Goal: Information Seeking & Learning: Learn about a topic

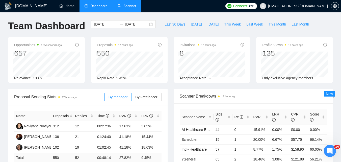
click at [121, 8] on link "Scanner" at bounding box center [127, 6] width 19 height 4
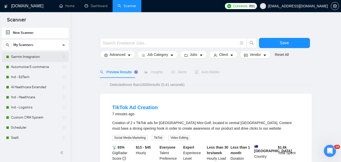
click at [30, 57] on link "Garmin Integration" at bounding box center [35, 57] width 48 height 10
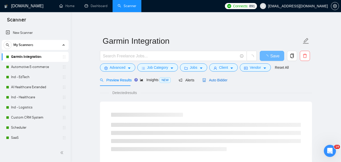
click at [216, 79] on span "Auto Bidder" at bounding box center [214, 80] width 25 height 4
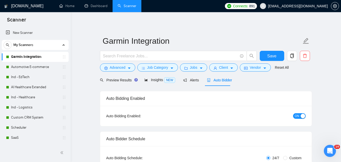
click at [294, 115] on button "ON" at bounding box center [299, 116] width 13 height 6
click at [273, 56] on span "Save" at bounding box center [271, 56] width 9 height 6
click at [33, 67] on link "Automotive E-commerce" at bounding box center [35, 67] width 48 height 10
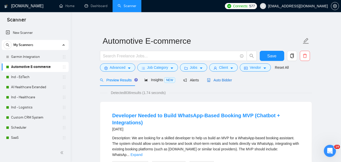
click at [223, 81] on span "Auto Bidder" at bounding box center [219, 80] width 25 height 4
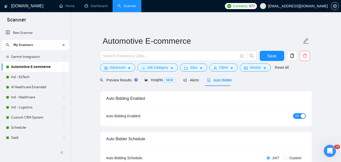
click at [297, 114] on span "ON" at bounding box center [297, 116] width 5 height 6
checkbox input "true"
click at [279, 57] on button "Save" at bounding box center [272, 56] width 24 height 10
click at [30, 77] on link "Ind - EdTech" at bounding box center [35, 77] width 48 height 10
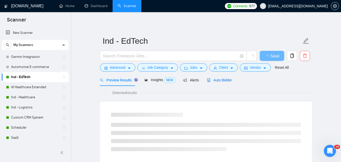
click at [213, 79] on span "Auto Bidder" at bounding box center [219, 80] width 25 height 4
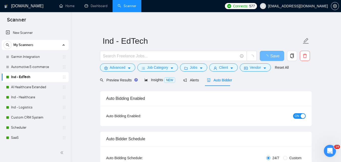
checkbox input "true"
click at [299, 117] on button "ON" at bounding box center [299, 116] width 13 height 6
click at [281, 55] on button "Save" at bounding box center [272, 56] width 24 height 10
checkbox input "true"
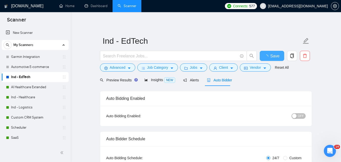
checkbox input "true"
click at [40, 86] on link "AI Healthcare Extended" at bounding box center [35, 87] width 48 height 10
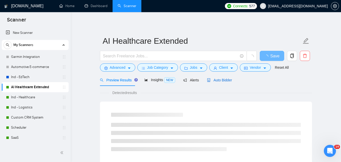
click at [209, 79] on span "Auto Bidder" at bounding box center [219, 80] width 25 height 4
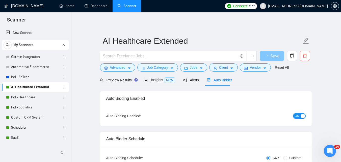
click at [301, 115] on div "button" at bounding box center [302, 115] width 5 height 5
click at [272, 55] on span "Save" at bounding box center [271, 56] width 9 height 6
click at [34, 96] on link "Ind - Healthcare" at bounding box center [35, 97] width 48 height 10
click at [213, 78] on span "Auto Bidder" at bounding box center [219, 80] width 25 height 4
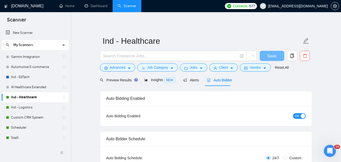
click at [300, 115] on button "ON" at bounding box center [299, 116] width 13 height 6
click at [269, 54] on span "Save" at bounding box center [271, 56] width 9 height 6
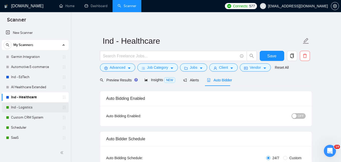
click at [47, 110] on link "Ind - Logistics" at bounding box center [35, 107] width 48 height 10
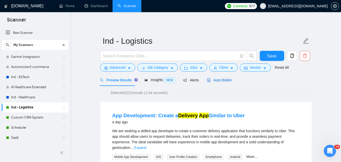
click at [212, 80] on span "Auto Bidder" at bounding box center [219, 80] width 25 height 4
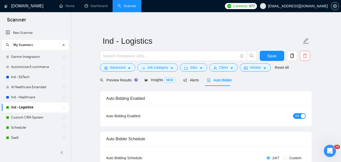
checkbox input "true"
click at [299, 115] on button "ON" at bounding box center [299, 116] width 13 height 6
click at [277, 54] on button "Save" at bounding box center [272, 56] width 24 height 10
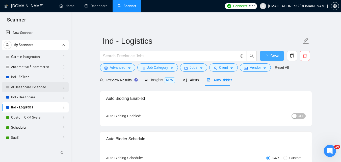
checkbox input "true"
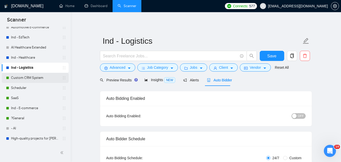
click at [46, 76] on link "Custom CRM System" at bounding box center [35, 78] width 48 height 10
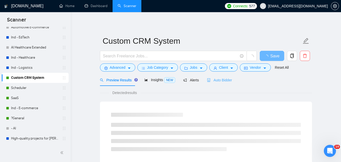
click at [210, 76] on div "Auto Bidder" at bounding box center [219, 80] width 25 height 12
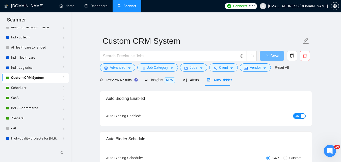
checkbox input "true"
click at [300, 116] on div "button" at bounding box center [302, 115] width 5 height 5
click at [270, 54] on span "Save" at bounding box center [271, 56] width 9 height 6
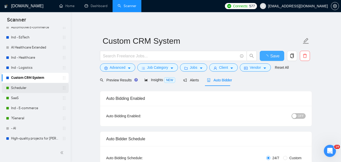
checkbox input "true"
click at [21, 87] on link "Scheduler" at bounding box center [35, 88] width 48 height 10
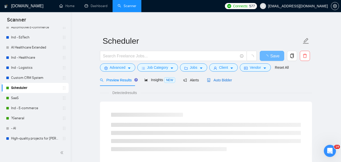
click at [216, 79] on span "Auto Bidder" at bounding box center [219, 80] width 25 height 4
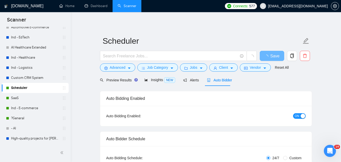
click at [298, 115] on span "ON" at bounding box center [297, 116] width 5 height 6
click at [270, 53] on span "Save" at bounding box center [271, 56] width 9 height 6
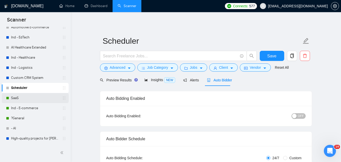
click at [26, 98] on link "SaaS" at bounding box center [35, 98] width 48 height 10
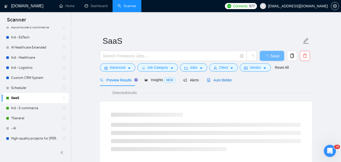
click at [221, 79] on span "Auto Bidder" at bounding box center [219, 80] width 25 height 4
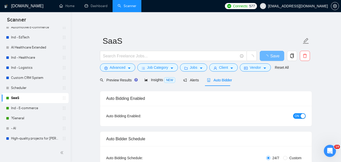
click at [303, 115] on div "button" at bounding box center [302, 115] width 5 height 5
click at [276, 57] on button "Save" at bounding box center [272, 56] width 24 height 10
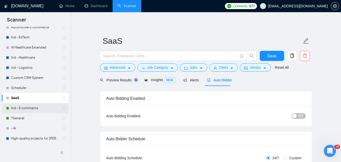
click at [31, 107] on link "Ind - E-commerce" at bounding box center [35, 108] width 48 height 10
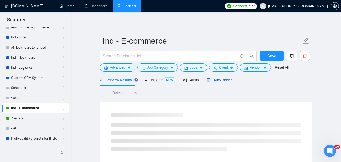
click at [218, 80] on span "Auto Bidder" at bounding box center [219, 80] width 25 height 4
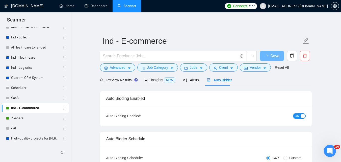
checkbox input "true"
click at [298, 113] on span "ON" at bounding box center [297, 116] width 5 height 6
click at [274, 55] on span "Save" at bounding box center [271, 56] width 9 height 6
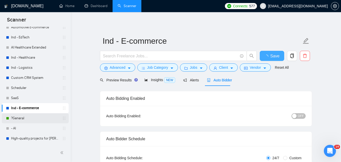
checkbox input "true"
click at [27, 116] on link "?General" at bounding box center [35, 118] width 48 height 10
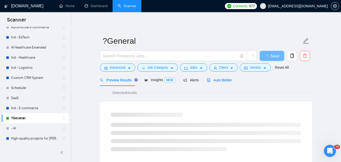
click at [216, 79] on span "Auto Bidder" at bounding box center [219, 80] width 25 height 4
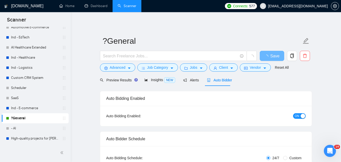
checkbox input "true"
click at [296, 115] on span "ON" at bounding box center [297, 116] width 5 height 6
click at [272, 57] on span "Save" at bounding box center [271, 56] width 9 height 6
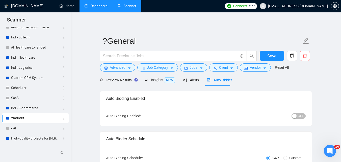
click at [95, 8] on link "Dashboard" at bounding box center [95, 6] width 23 height 4
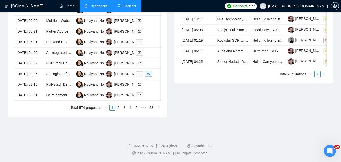
scroll to position [277, 0]
click at [117, 110] on link "2" at bounding box center [119, 108] width 6 height 6
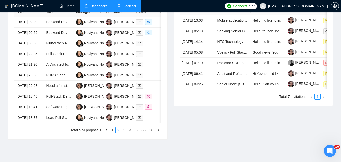
scroll to position [252, 0]
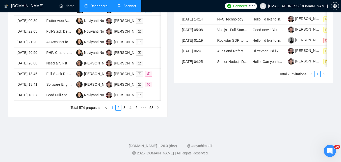
click at [110, 110] on link "1" at bounding box center [112, 108] width 6 height 6
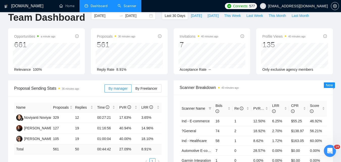
scroll to position [0, 0]
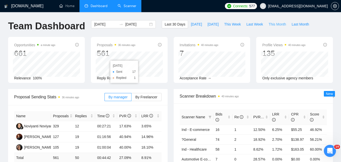
click at [268, 25] on span "This Month" at bounding box center [276, 24] width 17 height 6
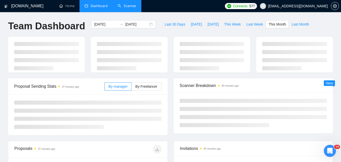
type input "[DATE]"
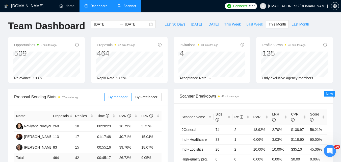
click at [246, 25] on span "Last Week" at bounding box center [254, 24] width 17 height 6
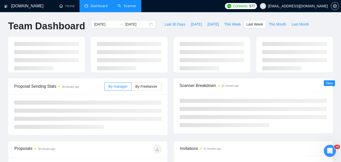
type input "[DATE]"
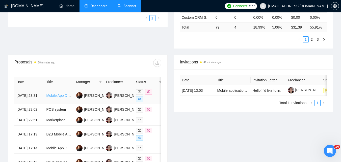
scroll to position [277, 0]
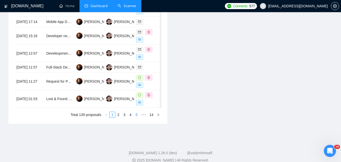
click at [136, 117] on link "5" at bounding box center [137, 115] width 6 height 6
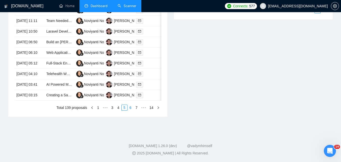
click at [130, 110] on link "6" at bounding box center [131, 108] width 6 height 6
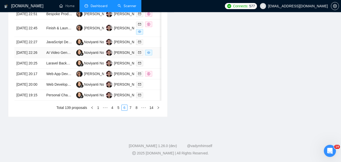
scroll to position [295, 0]
click at [131, 108] on link "7" at bounding box center [131, 108] width 6 height 6
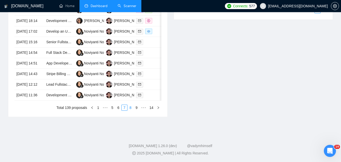
click at [131, 108] on link "8" at bounding box center [131, 108] width 6 height 6
drag, startPoint x: 128, startPoint y: 106, endPoint x: 109, endPoint y: 88, distance: 26.4
click at [128, 106] on link "9" at bounding box center [129, 108] width 6 height 6
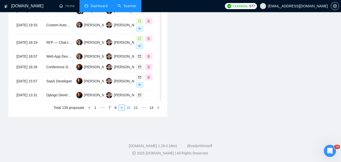
click at [127, 110] on link "10" at bounding box center [128, 108] width 7 height 6
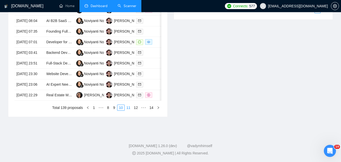
click at [130, 109] on link "11" at bounding box center [128, 108] width 7 height 6
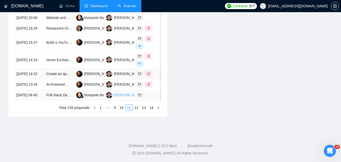
scroll to position [270, 0]
drag, startPoint x: 136, startPoint y: 134, endPoint x: 132, endPoint y: 121, distance: 14.1
click at [136, 110] on link "12" at bounding box center [136, 108] width 7 height 6
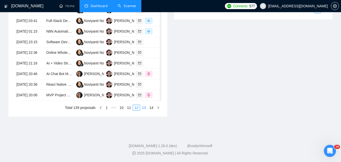
click at [145, 110] on link "13" at bounding box center [143, 108] width 7 height 6
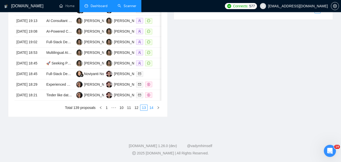
click at [150, 110] on link "14" at bounding box center [151, 108] width 7 height 6
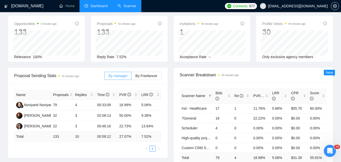
scroll to position [0, 0]
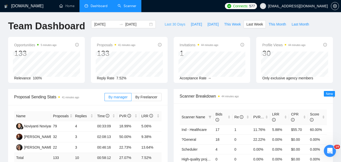
click at [164, 23] on span "Last 30 Days" at bounding box center [174, 24] width 21 height 6
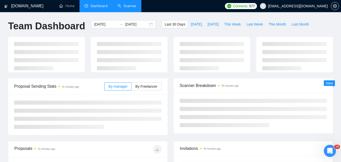
type input "[DATE]"
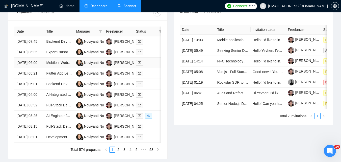
scroll to position [295, 0]
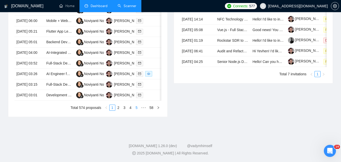
click at [136, 107] on link "5" at bounding box center [137, 108] width 6 height 6
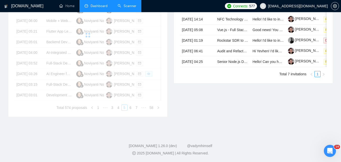
click at [138, 107] on div "Date Title Manager Freelancer Status [DATE] 07:45 Backend Developer for Twitter…" at bounding box center [87, 48] width 147 height 126
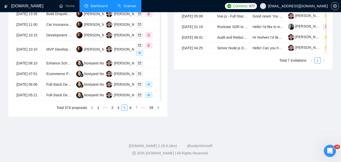
click at [136, 110] on link "7" at bounding box center [137, 108] width 6 height 6
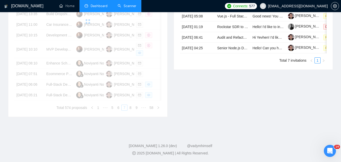
click at [136, 110] on div "Date Title Manager Freelancer Status [DATE] 16:43 Senior Video Editing Platform…" at bounding box center [87, 40] width 147 height 139
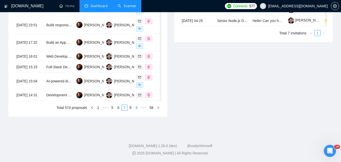
click at [136, 110] on link "9" at bounding box center [137, 108] width 6 height 6
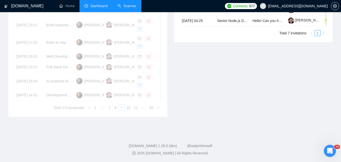
click at [136, 110] on div "Date Title Manager Freelancer Status [DATE] 11:27 Request for Proposal (RFP) – …" at bounding box center [87, 27] width 147 height 167
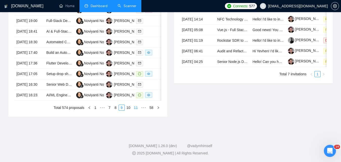
click at [137, 106] on link "11" at bounding box center [135, 108] width 7 height 6
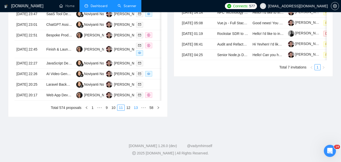
click at [137, 107] on link "13" at bounding box center [135, 108] width 7 height 6
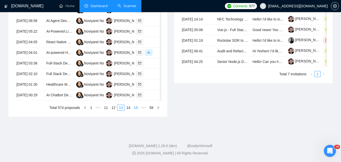
click at [135, 107] on link "15" at bounding box center [135, 108] width 7 height 6
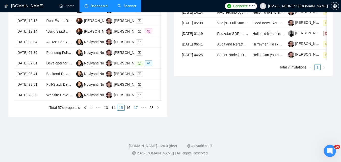
click at [135, 107] on link "17" at bounding box center [135, 108] width 7 height 6
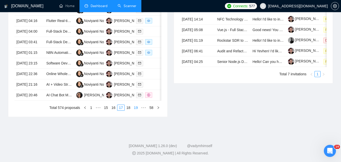
click at [135, 107] on link "19" at bounding box center [135, 108] width 7 height 6
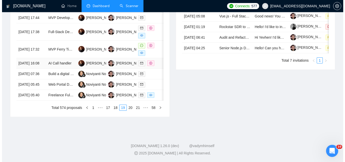
scroll to position [270, 0]
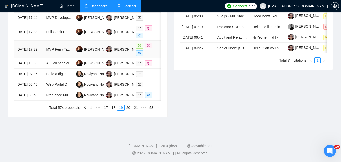
click at [37, 55] on td "[DATE] 17:32" at bounding box center [29, 49] width 30 height 17
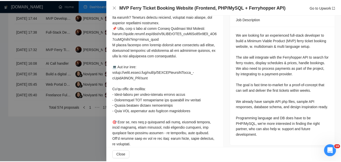
scroll to position [220, 0]
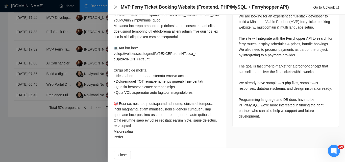
click at [116, 8] on icon "close" at bounding box center [115, 7] width 4 height 4
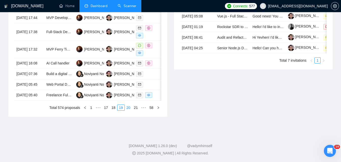
click at [128, 110] on link "20" at bounding box center [128, 108] width 7 height 6
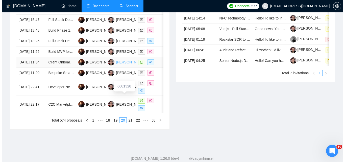
scroll to position [245, 0]
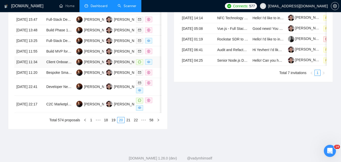
click at [33, 67] on td "[DATE] 11:34" at bounding box center [29, 62] width 30 height 11
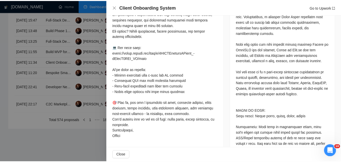
scroll to position [372, 0]
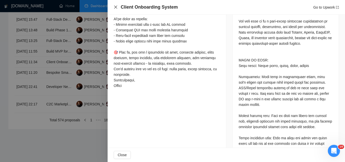
click at [114, 6] on icon "close" at bounding box center [115, 7] width 4 height 4
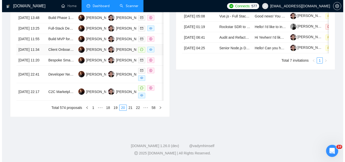
scroll to position [270, 0]
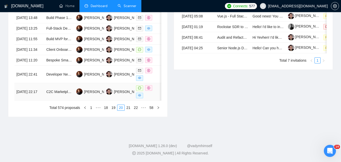
click at [41, 100] on td "[DATE] 22:17" at bounding box center [29, 91] width 30 height 17
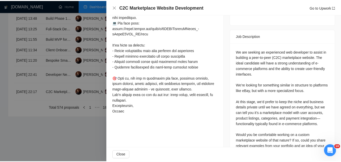
scroll to position [191, 0]
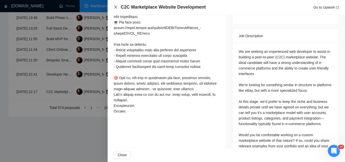
click at [116, 6] on icon "close" at bounding box center [115, 7] width 4 height 4
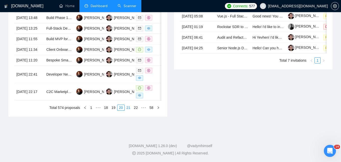
click at [129, 110] on link "21" at bounding box center [128, 108] width 7 height 6
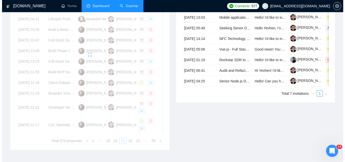
scroll to position [220, 0]
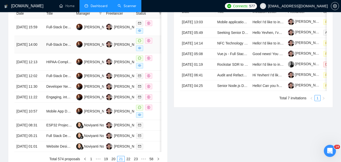
click at [44, 48] on td "[DATE] 14:00" at bounding box center [29, 44] width 30 height 17
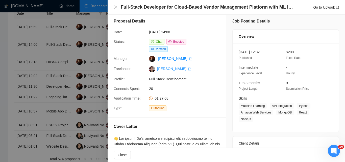
scroll to position [0, 0]
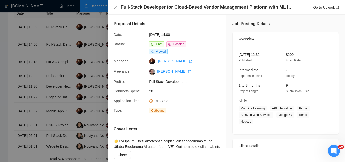
click at [114, 6] on icon "close" at bounding box center [115, 7] width 4 height 4
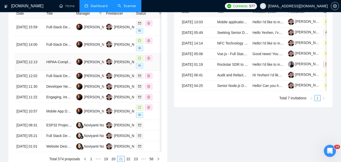
click at [35, 65] on td "[DATE] 12:13" at bounding box center [29, 61] width 30 height 17
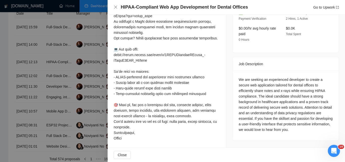
scroll to position [170, 0]
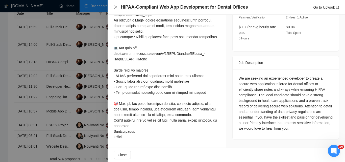
click at [116, 9] on icon "close" at bounding box center [115, 7] width 4 height 4
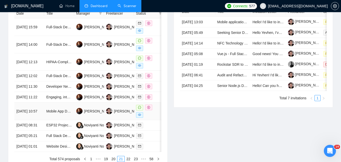
click at [38, 120] on td "[DATE] 10:57" at bounding box center [29, 110] width 30 height 17
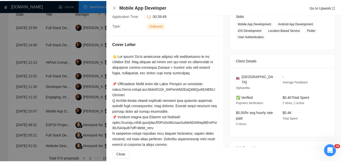
scroll to position [70, 0]
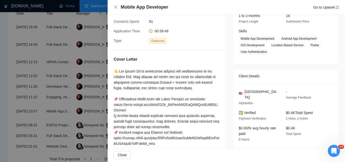
click at [112, 7] on div "Mobile App Developer Go to Upwork" at bounding box center [225, 7] width 237 height 15
click at [113, 7] on icon "close" at bounding box center [115, 7] width 4 height 4
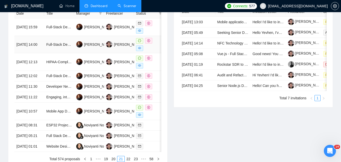
click at [44, 43] on td "[DATE] 14:00" at bounding box center [29, 44] width 30 height 17
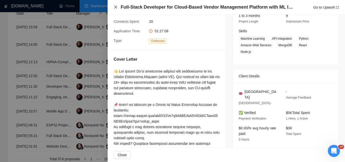
click at [116, 7] on icon "close" at bounding box center [115, 7] width 4 height 4
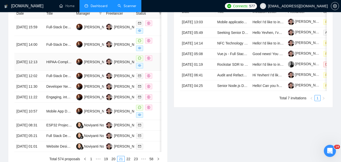
click at [39, 64] on td "[DATE] 12:13" at bounding box center [29, 61] width 30 height 17
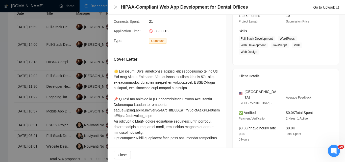
click at [118, 6] on div "HIPAA-Compliant Web App Development for Dental Offices Go to Upwork" at bounding box center [225, 7] width 225 height 6
click at [117, 6] on icon "close" at bounding box center [115, 7] width 4 height 4
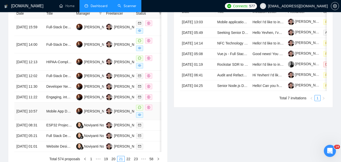
click at [42, 120] on td "[DATE] 10:57" at bounding box center [29, 110] width 30 height 17
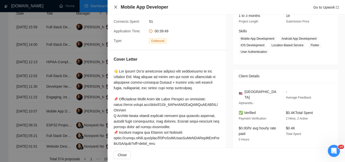
click at [117, 9] on icon "close" at bounding box center [115, 7] width 3 height 3
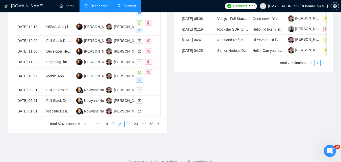
scroll to position [302, 0]
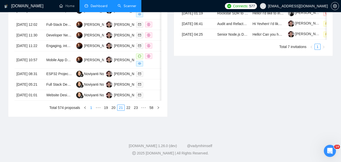
click at [94, 106] on link "1" at bounding box center [91, 108] width 6 height 6
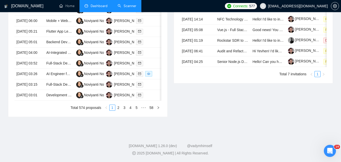
scroll to position [295, 0]
